Goal: Task Accomplishment & Management: Manage account settings

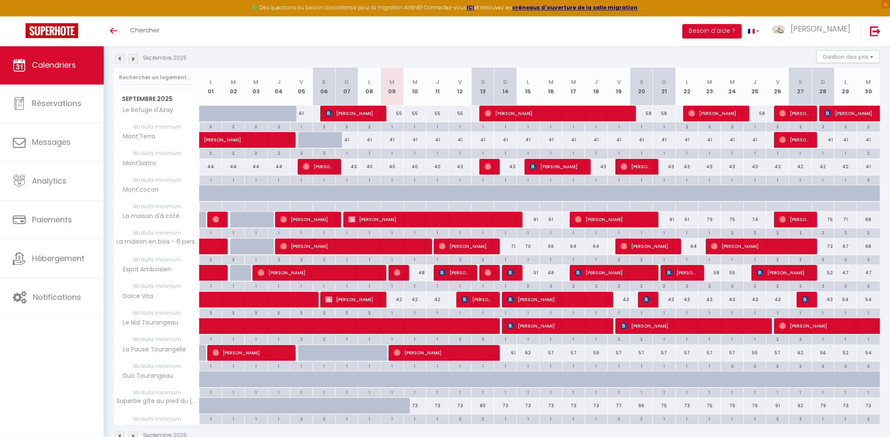
scroll to position [112, 0]
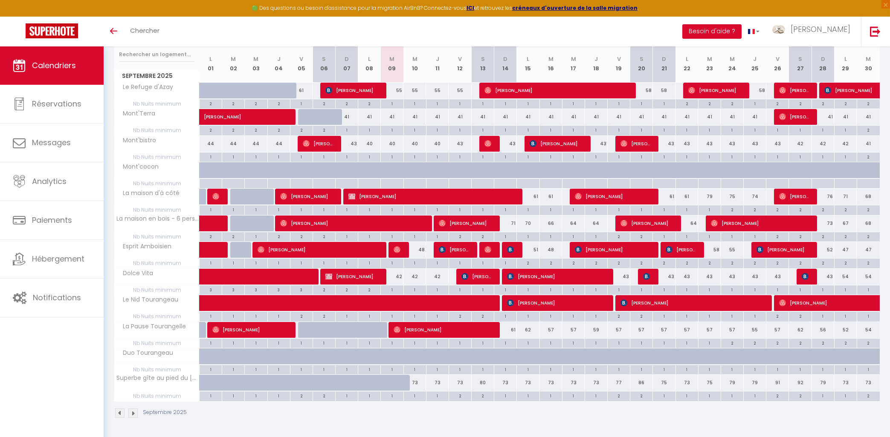
click at [849, 384] on div "73" at bounding box center [845, 383] width 23 height 16
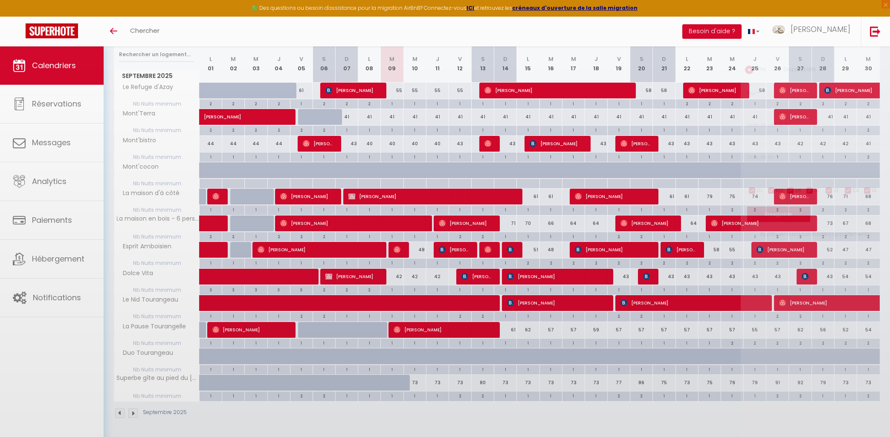
type input "73"
select select "1"
type input "Lun 29 Septembre 2025"
type input "[DATE]"
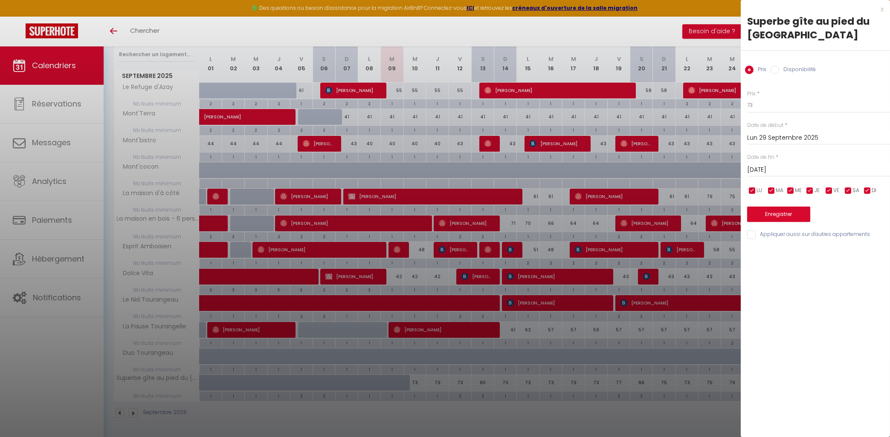
click at [789, 72] on label "Disponibilité" at bounding box center [797, 70] width 37 height 9
click at [779, 72] on input "Disponibilité" at bounding box center [774, 70] width 9 height 9
radio input "true"
radio input "false"
click at [747, 98] on select "Disponible Indisponible" at bounding box center [818, 106] width 143 height 16
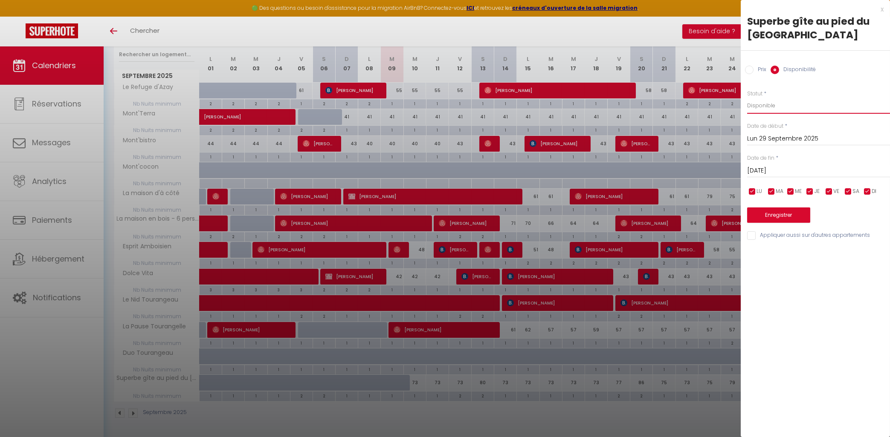
select select "0"
click option "Indisponible" at bounding box center [0, 0] width 0 height 0
click at [784, 212] on button "Enregistrer" at bounding box center [778, 215] width 63 height 15
